Goal: Task Accomplishment & Management: Use online tool/utility

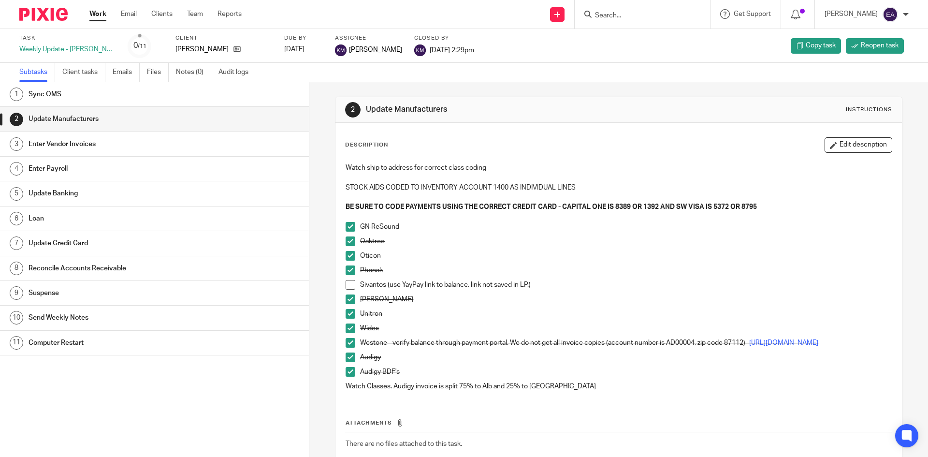
click at [348, 284] on span at bounding box center [350, 285] width 10 height 10
click at [75, 146] on h1 "Enter Vendor Invoices" at bounding box center [119, 144] width 181 height 14
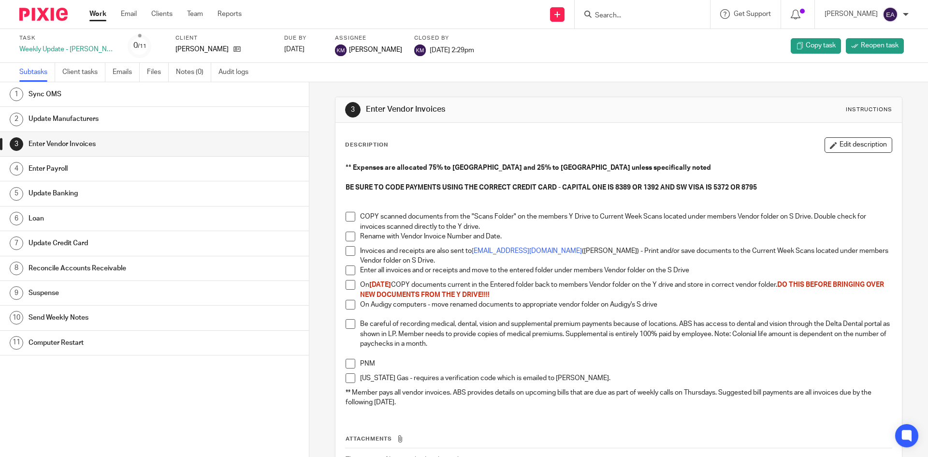
click at [351, 216] on span at bounding box center [350, 217] width 10 height 10
click at [351, 230] on li "COPY scanned documents from the "Scans Folder" on the members Y Drive to Curren…" at bounding box center [617, 222] width 545 height 20
click at [350, 234] on span at bounding box center [350, 236] width 10 height 10
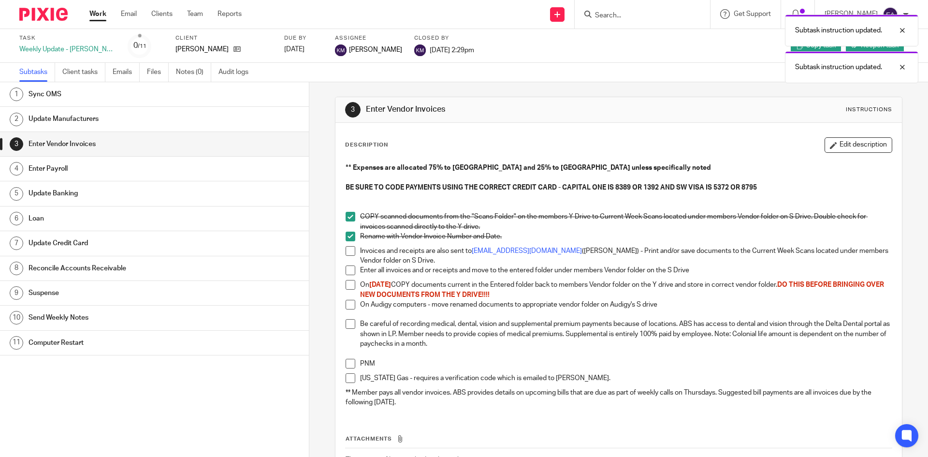
click at [347, 249] on span at bounding box center [350, 251] width 10 height 10
click at [345, 274] on span at bounding box center [350, 270] width 10 height 10
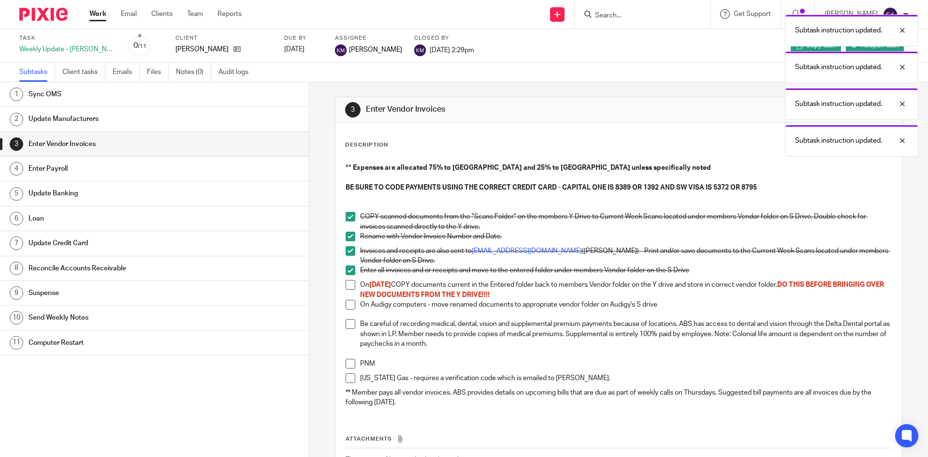
click at [348, 286] on span at bounding box center [350, 285] width 10 height 10
click at [345, 307] on span at bounding box center [350, 305] width 10 height 10
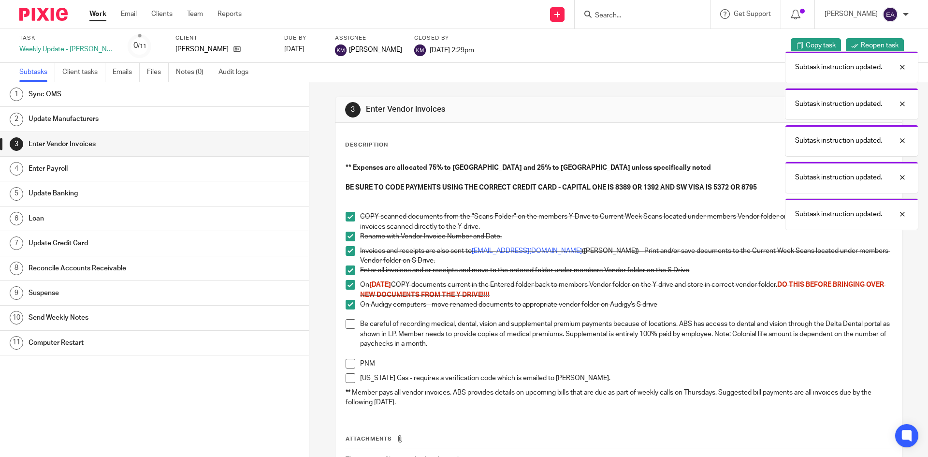
click at [341, 322] on div "** Expenses are allocated 75% to Albuquerque and 25% to Rio Rancho unless speci…" at bounding box center [618, 286] width 555 height 256
click at [345, 323] on span at bounding box center [350, 324] width 10 height 10
click at [346, 360] on span at bounding box center [350, 363] width 10 height 10
click at [348, 375] on span at bounding box center [350, 378] width 10 height 10
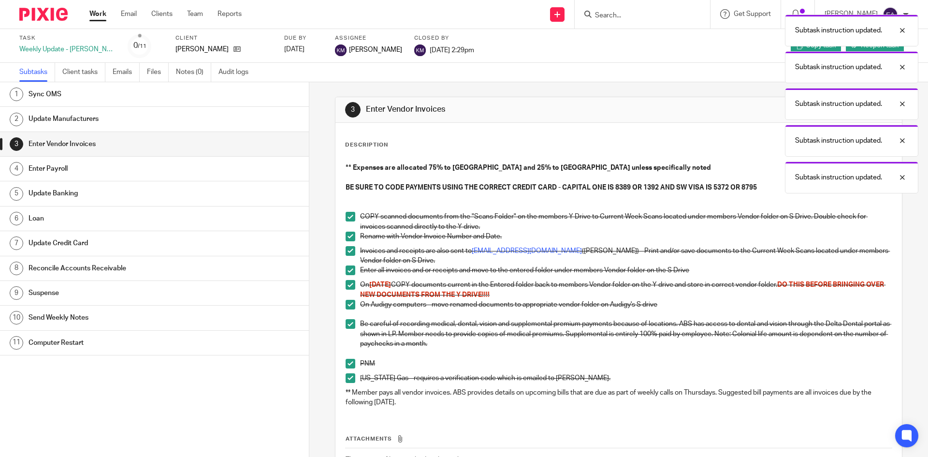
click at [172, 169] on h1 "Enter Payroll" at bounding box center [119, 168] width 181 height 14
